Goal: Transaction & Acquisition: Purchase product/service

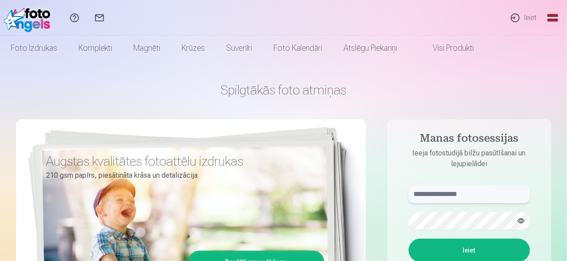
click at [454, 193] on input "text" at bounding box center [469, 195] width 121 height 18
type input "**********"
click at [459, 249] on button "Ieiet" at bounding box center [469, 250] width 121 height 23
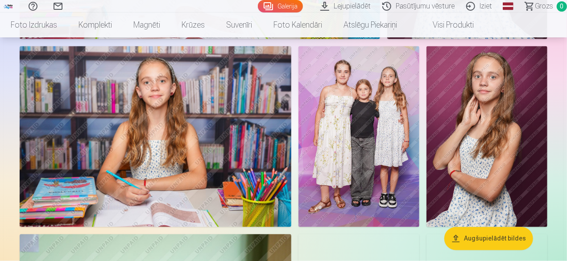
scroll to position [648, 0]
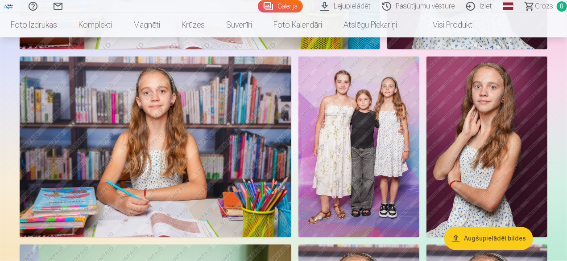
click at [486, 133] on img at bounding box center [487, 147] width 121 height 181
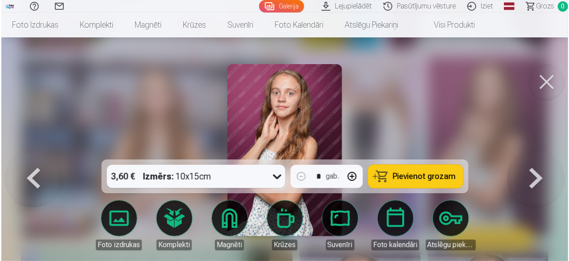
scroll to position [650, 0]
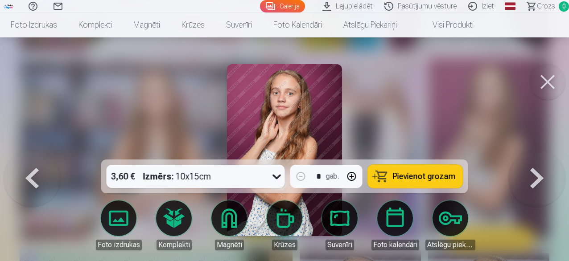
click at [278, 179] on icon at bounding box center [277, 177] width 14 height 14
click at [421, 182] on button "Pievienot grozam" at bounding box center [415, 176] width 95 height 23
click at [547, 81] on button at bounding box center [548, 82] width 36 height 36
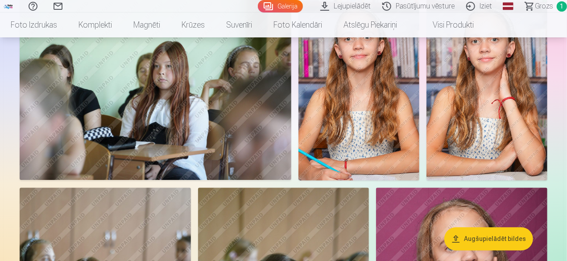
scroll to position [865, 0]
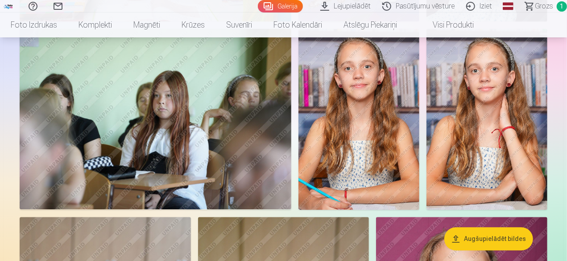
click at [495, 120] on img at bounding box center [487, 119] width 121 height 181
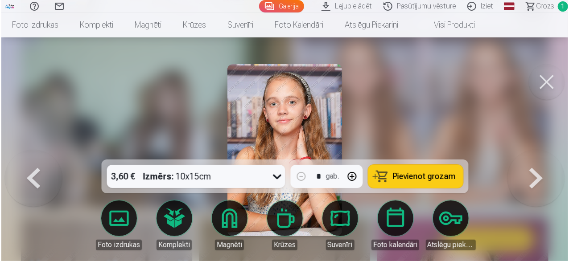
scroll to position [867, 0]
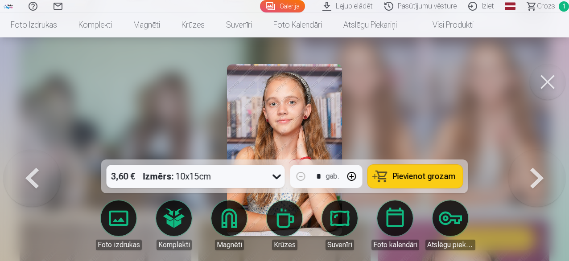
click at [445, 180] on span "Pievienot grozam" at bounding box center [424, 177] width 63 height 8
click at [543, 85] on button at bounding box center [548, 82] width 36 height 36
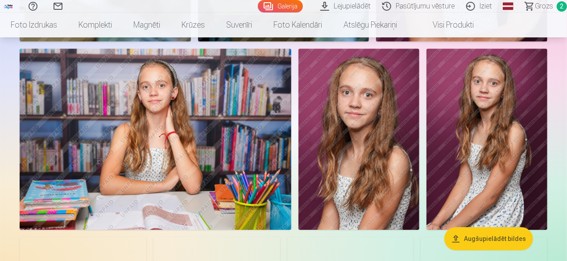
scroll to position [1278, 0]
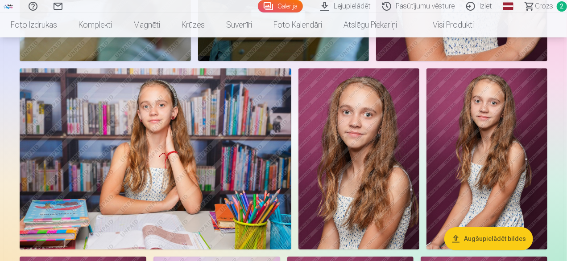
click at [224, 174] on img at bounding box center [156, 158] width 272 height 181
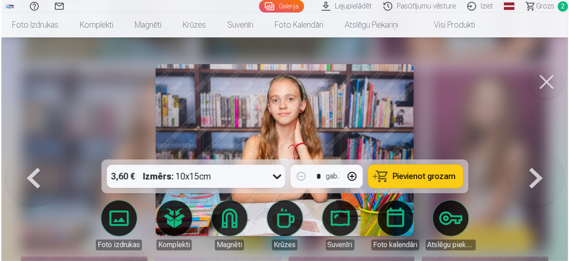
scroll to position [1282, 0]
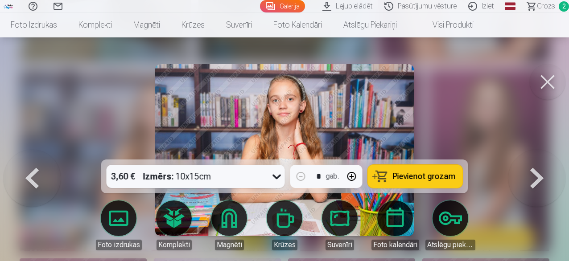
click at [437, 169] on button "Pievienot grozam" at bounding box center [415, 176] width 95 height 23
click at [549, 79] on button at bounding box center [548, 82] width 36 height 36
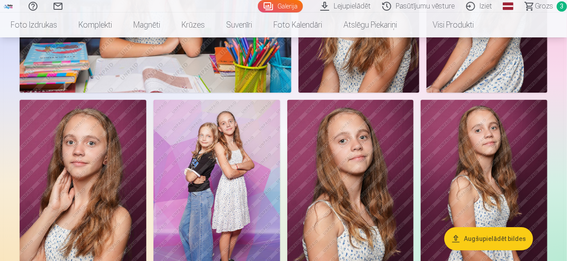
scroll to position [1494, 0]
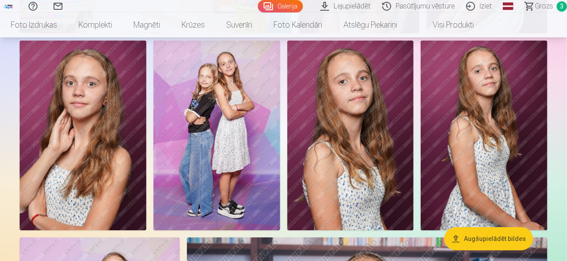
click at [216, 116] on img at bounding box center [217, 136] width 127 height 190
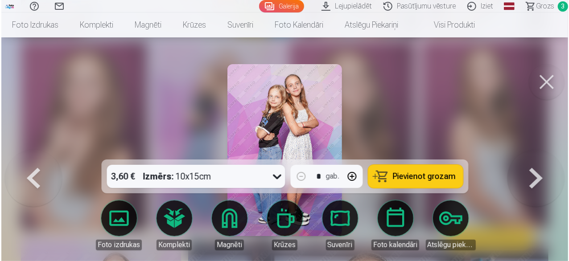
scroll to position [1498, 0]
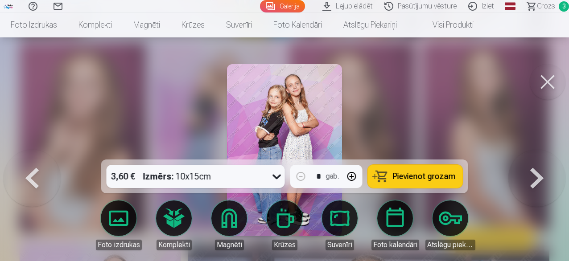
click at [426, 177] on span "Pievienot grozam" at bounding box center [424, 177] width 63 height 8
click at [544, 90] on button at bounding box center [548, 82] width 36 height 36
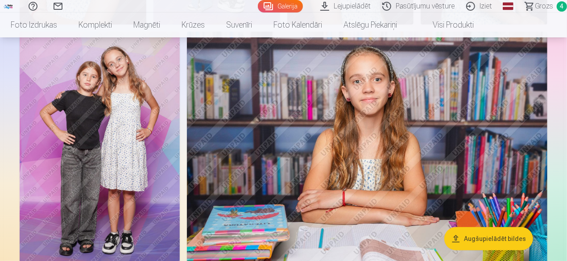
scroll to position [1710, 0]
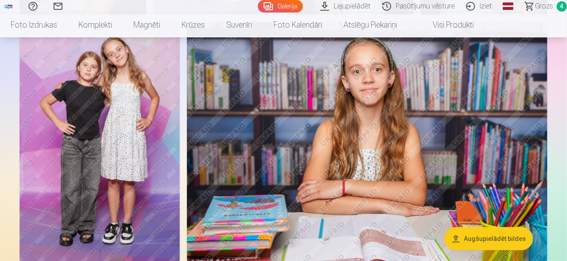
click at [100, 135] on img at bounding box center [100, 142] width 160 height 241
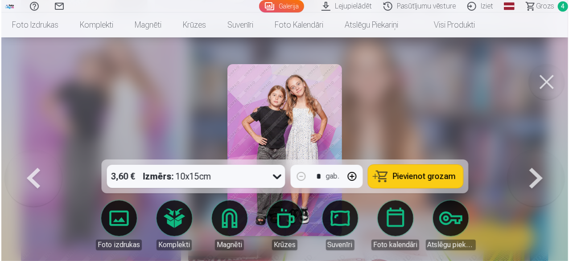
scroll to position [1715, 0]
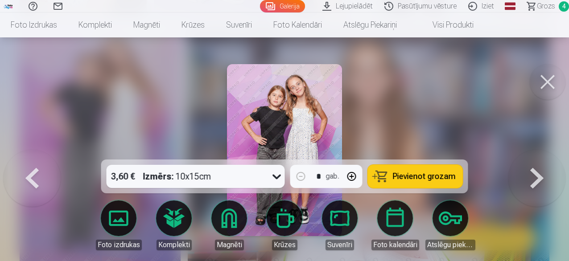
click at [431, 181] on span "Pievienot grozam" at bounding box center [424, 177] width 63 height 8
click at [550, 85] on button at bounding box center [548, 82] width 36 height 36
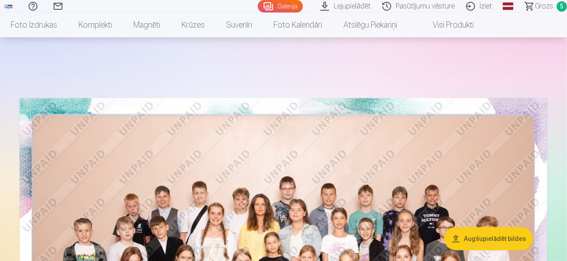
scroll to position [98, 0]
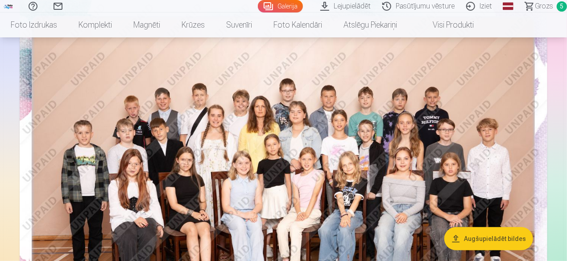
click at [326, 117] on img at bounding box center [284, 176] width 528 height 352
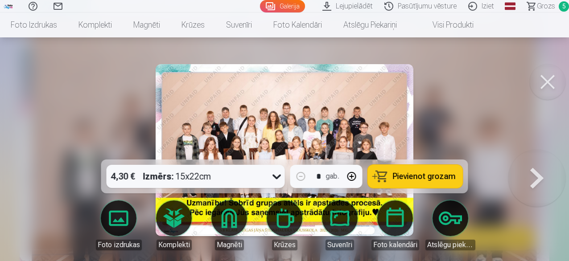
click at [412, 175] on span "Pievienot grozam" at bounding box center [424, 177] width 63 height 8
click at [544, 88] on button at bounding box center [548, 82] width 36 height 36
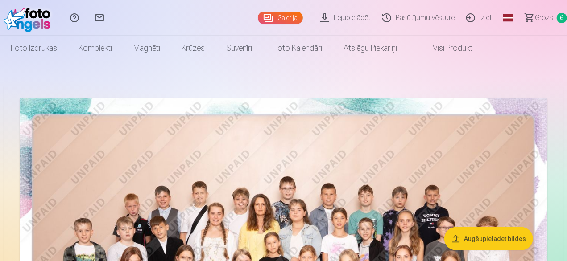
click at [540, 20] on span "Grozs" at bounding box center [544, 17] width 18 height 11
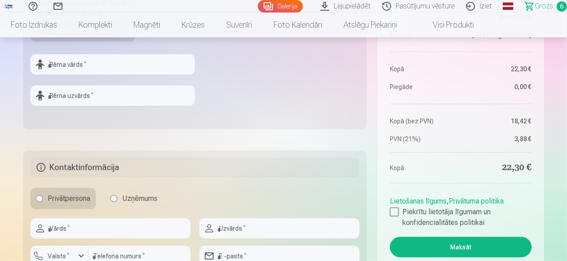
scroll to position [399, 0]
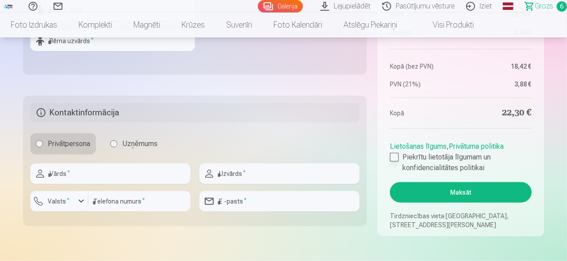
click at [391, 160] on div at bounding box center [394, 157] width 9 height 9
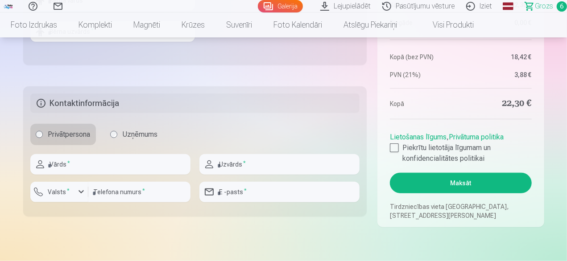
scroll to position [432, 0]
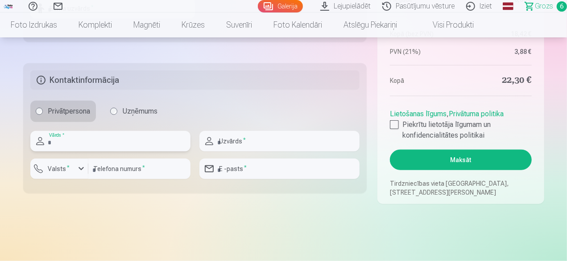
click at [88, 141] on input "text" at bounding box center [110, 141] width 160 height 21
type input "*********"
type input "********"
type input "**********"
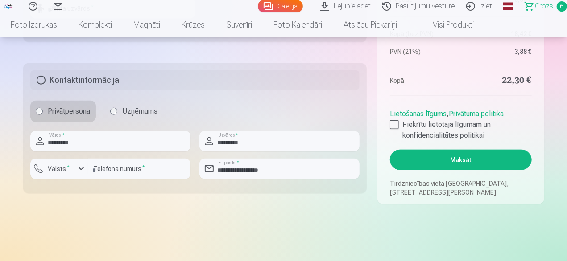
click at [455, 156] on button "Maksāt" at bounding box center [460, 160] width 141 height 21
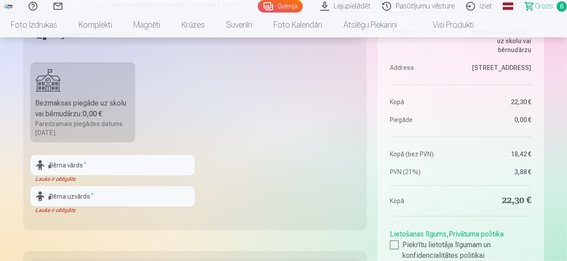
scroll to position [238, 0]
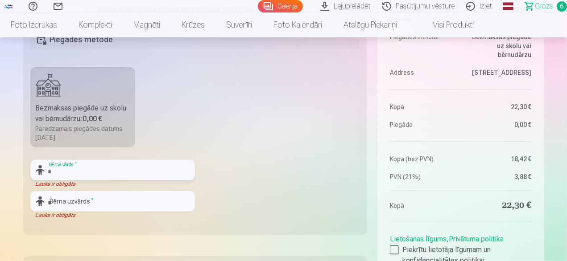
click at [113, 177] on input "text" at bounding box center [112, 170] width 165 height 21
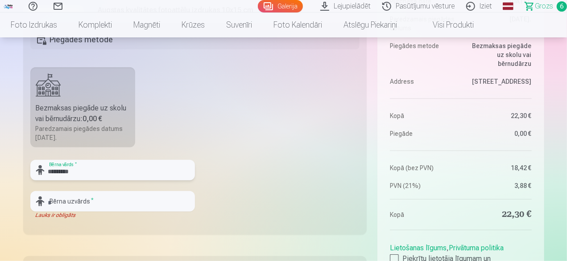
type input "*********"
click at [95, 202] on input "text" at bounding box center [112, 201] width 165 height 21
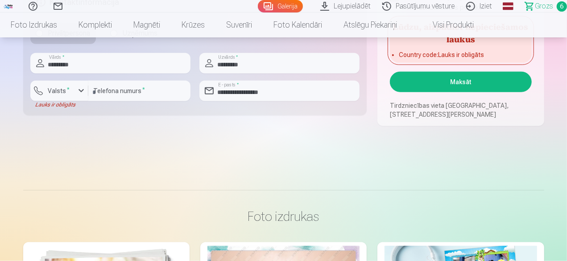
scroll to position [381, 0]
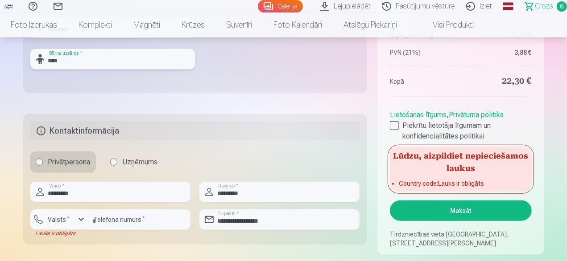
type input "****"
click at [79, 222] on div "button" at bounding box center [81, 220] width 11 height 11
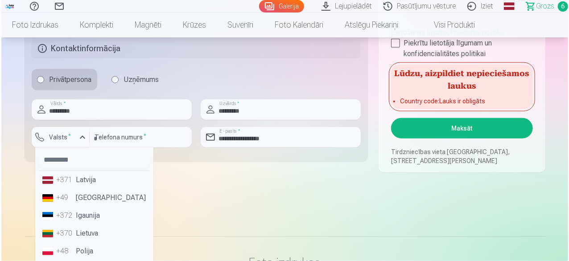
scroll to position [477, 0]
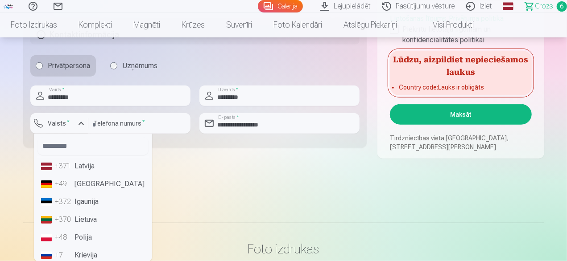
click at [98, 167] on li "+371 Latvija" at bounding box center [92, 167] width 111 height 18
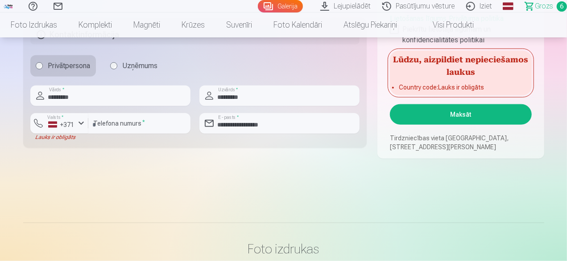
click at [477, 118] on button "Maksāt" at bounding box center [460, 114] width 141 height 21
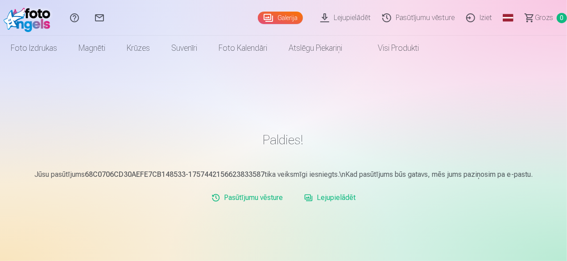
click at [361, 18] on link "Lejupielādēt" at bounding box center [347, 18] width 62 height 36
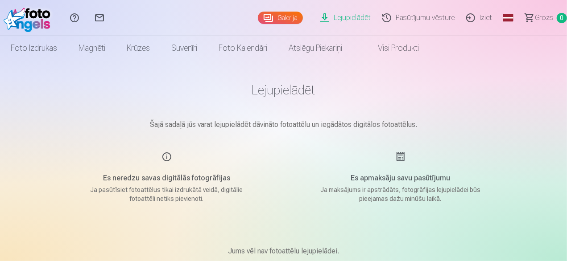
click at [276, 18] on link "Galerija" at bounding box center [280, 18] width 45 height 12
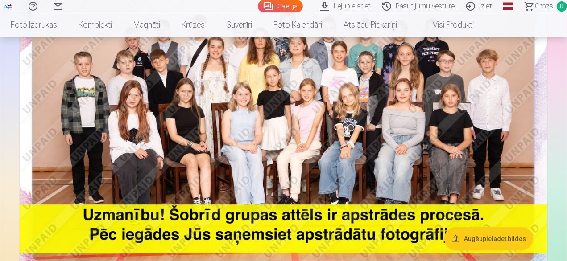
scroll to position [187, 0]
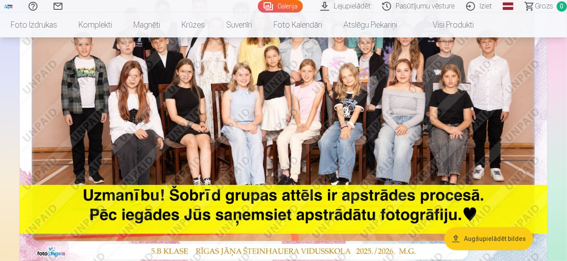
click at [419, 10] on link "Pasūtījumu vēsture" at bounding box center [420, 6] width 84 height 12
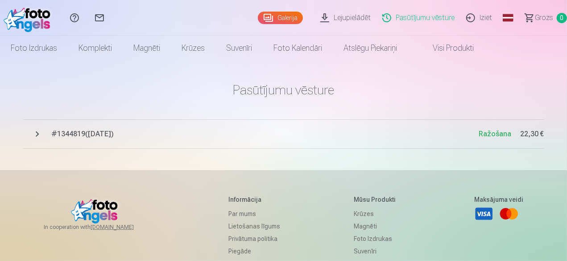
click at [38, 133] on button "# 1344819 ( 9.09.2025 ) Ražošana 22,30 €" at bounding box center [283, 134] width 521 height 29
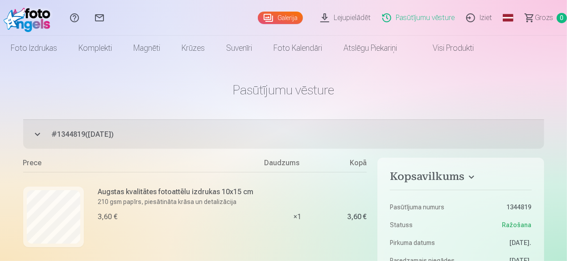
click at [478, 17] on link "Iziet" at bounding box center [480, 18] width 37 height 36
